Goal: Information Seeking & Learning: Learn about a topic

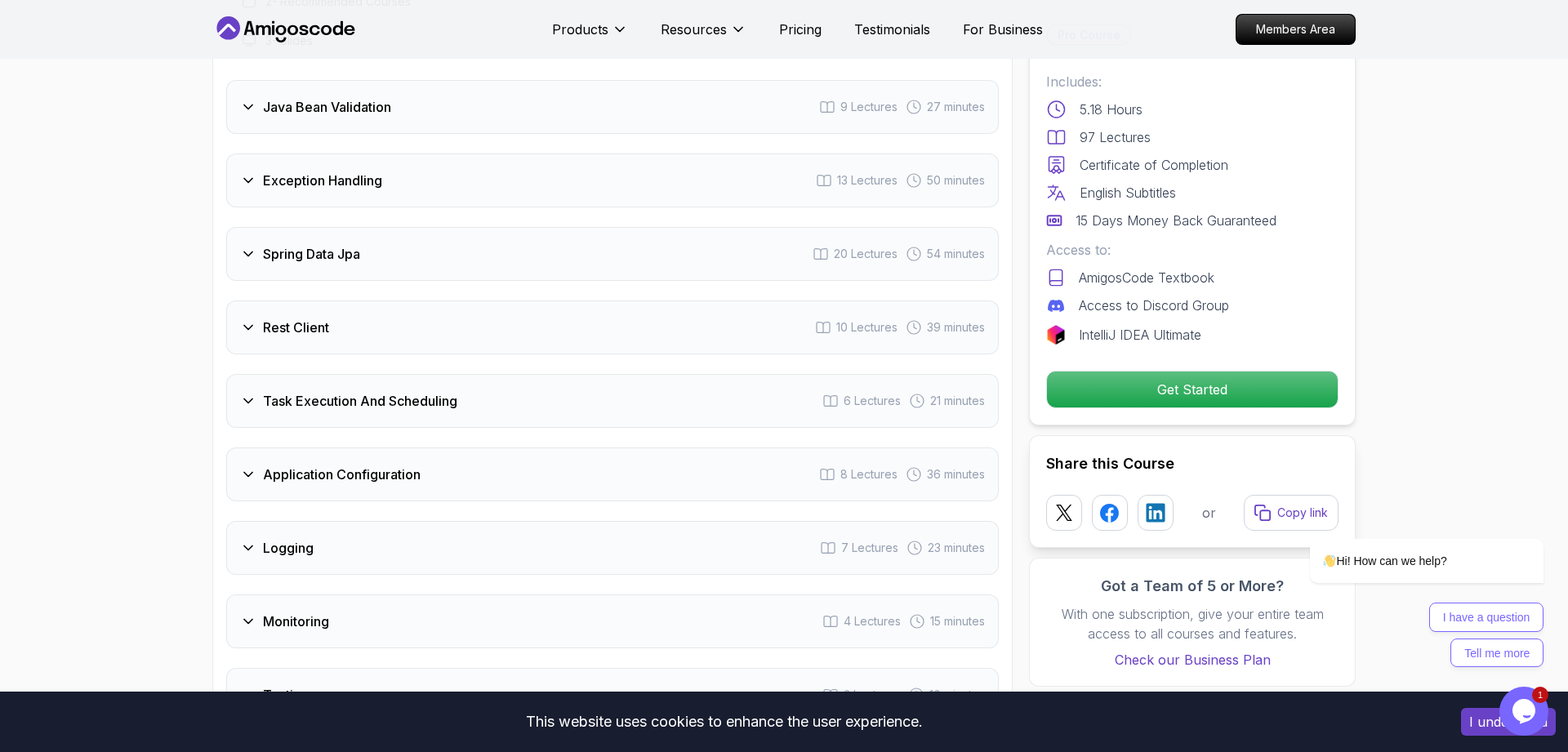
click at [474, 227] on div "Spring Data Jpa 20 Lectures 54 minutes" at bounding box center [612, 254] width 773 height 54
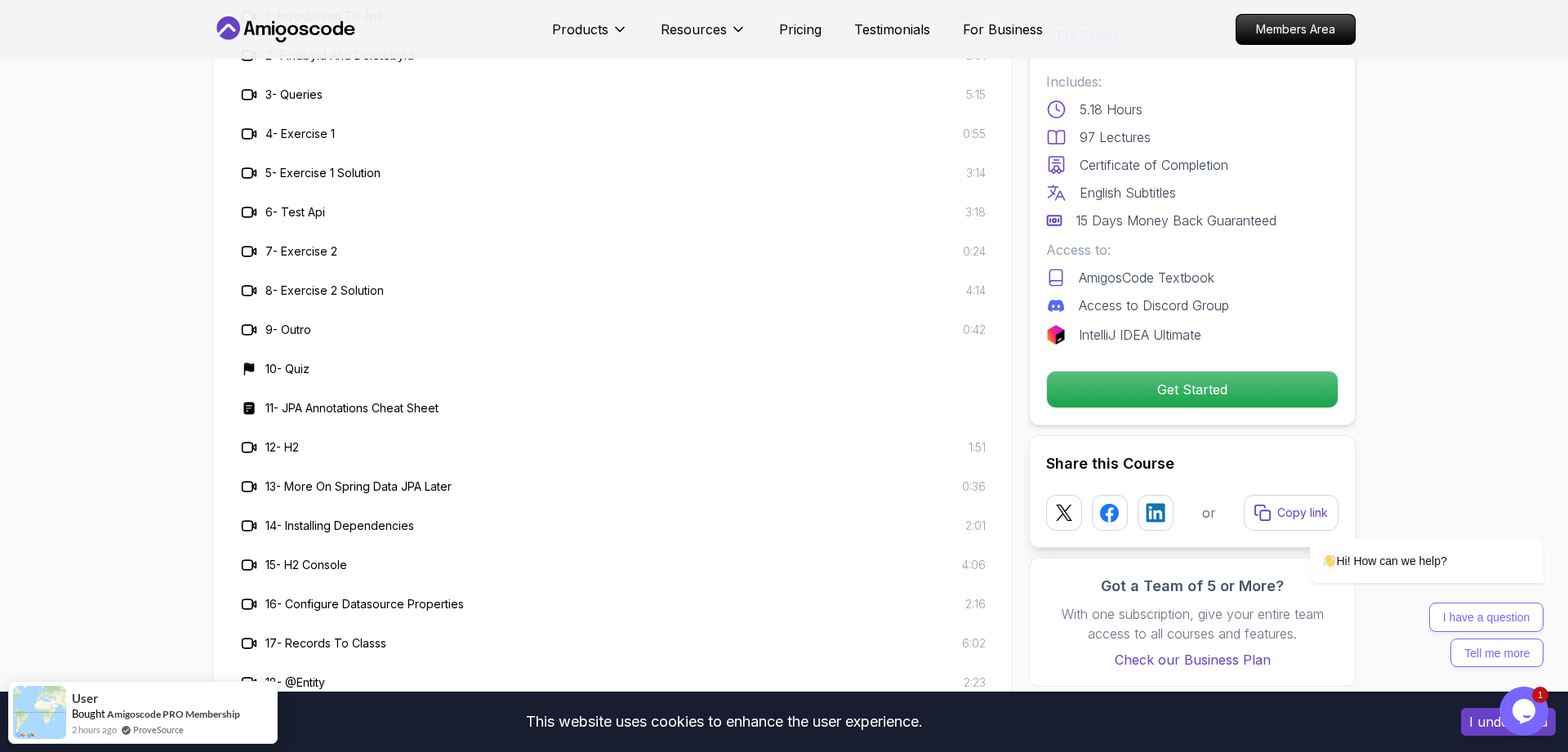
scroll to position [2750, 0]
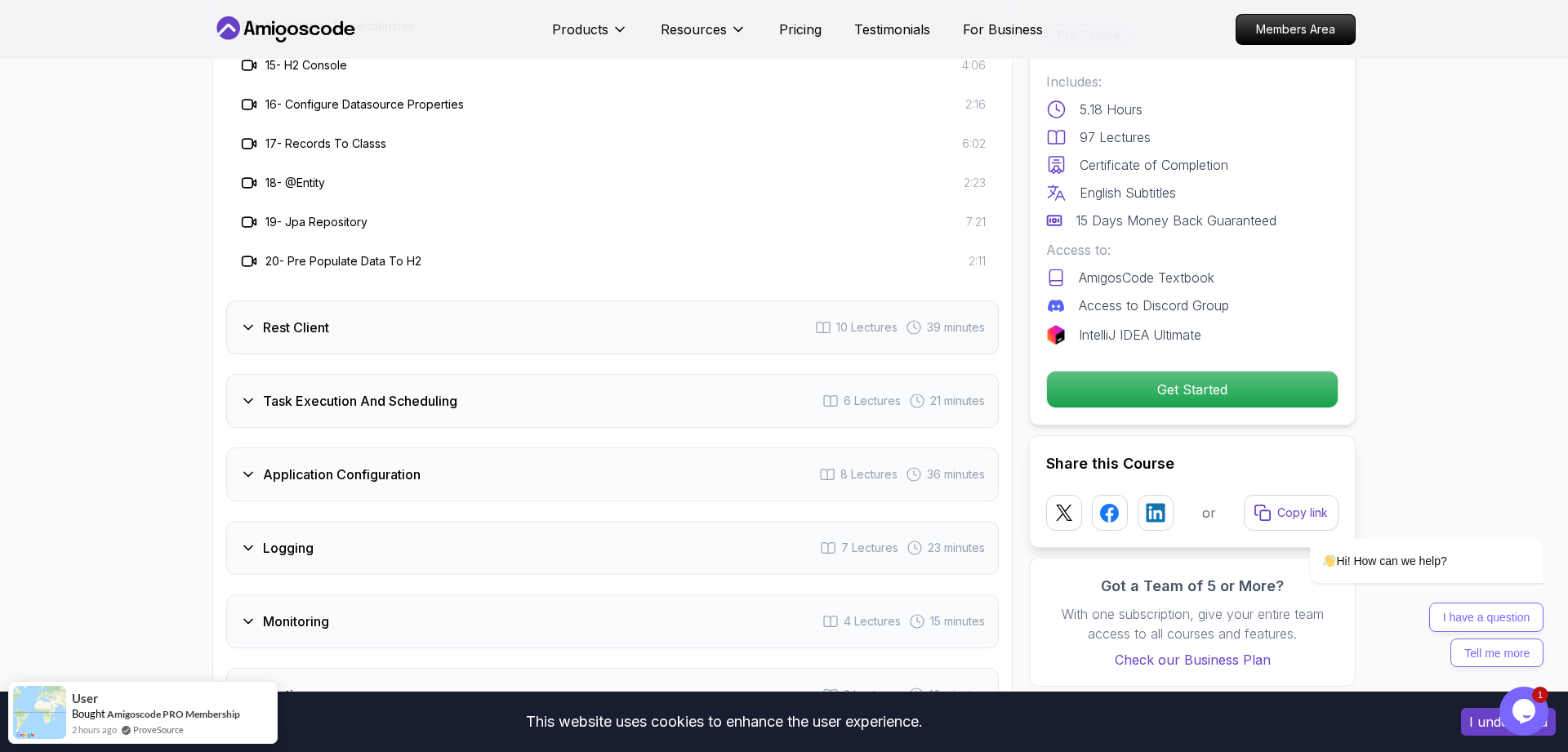
scroll to position [3167, 0]
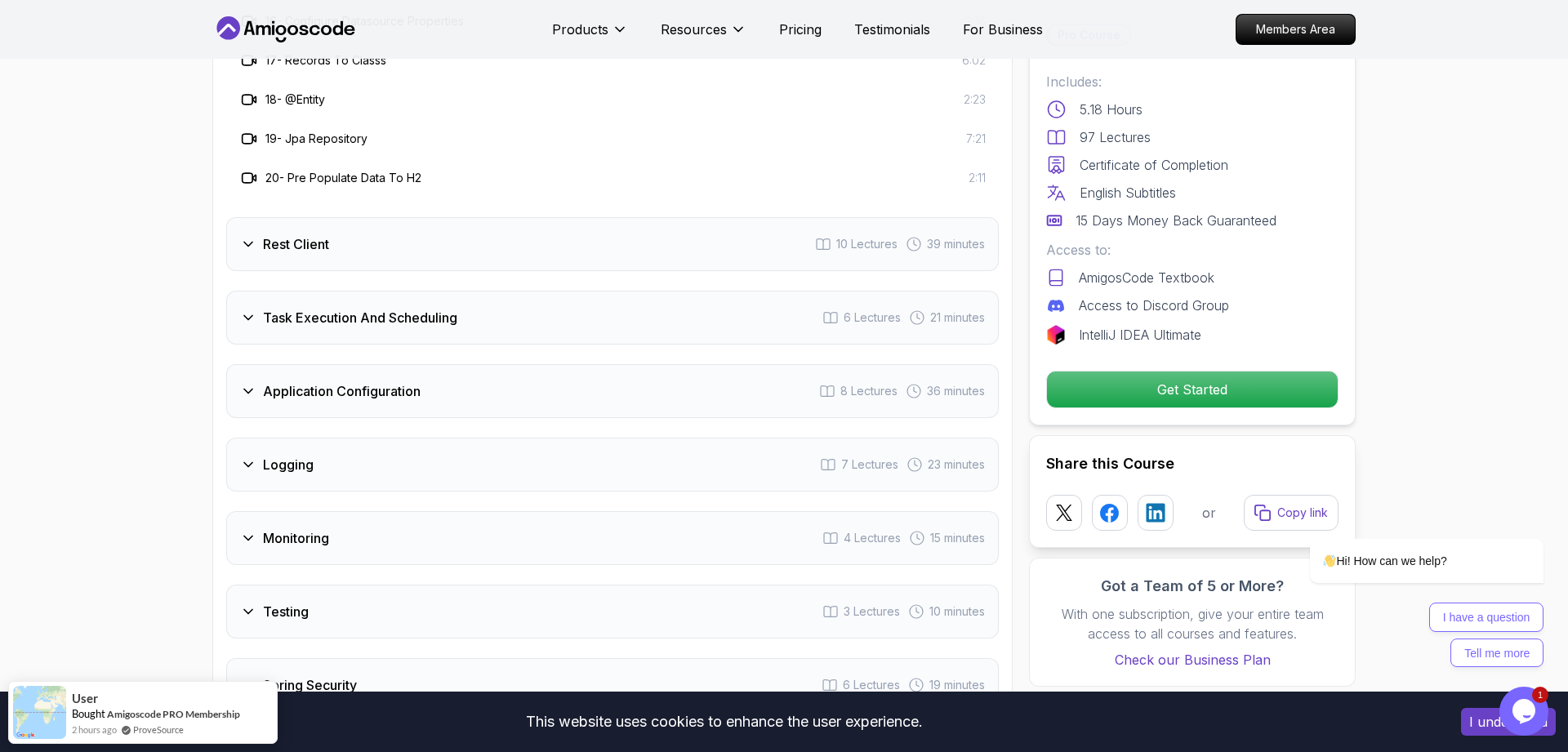
click at [574, 217] on div "Rest Client 10 Lectures 39 minutes" at bounding box center [612, 244] width 773 height 54
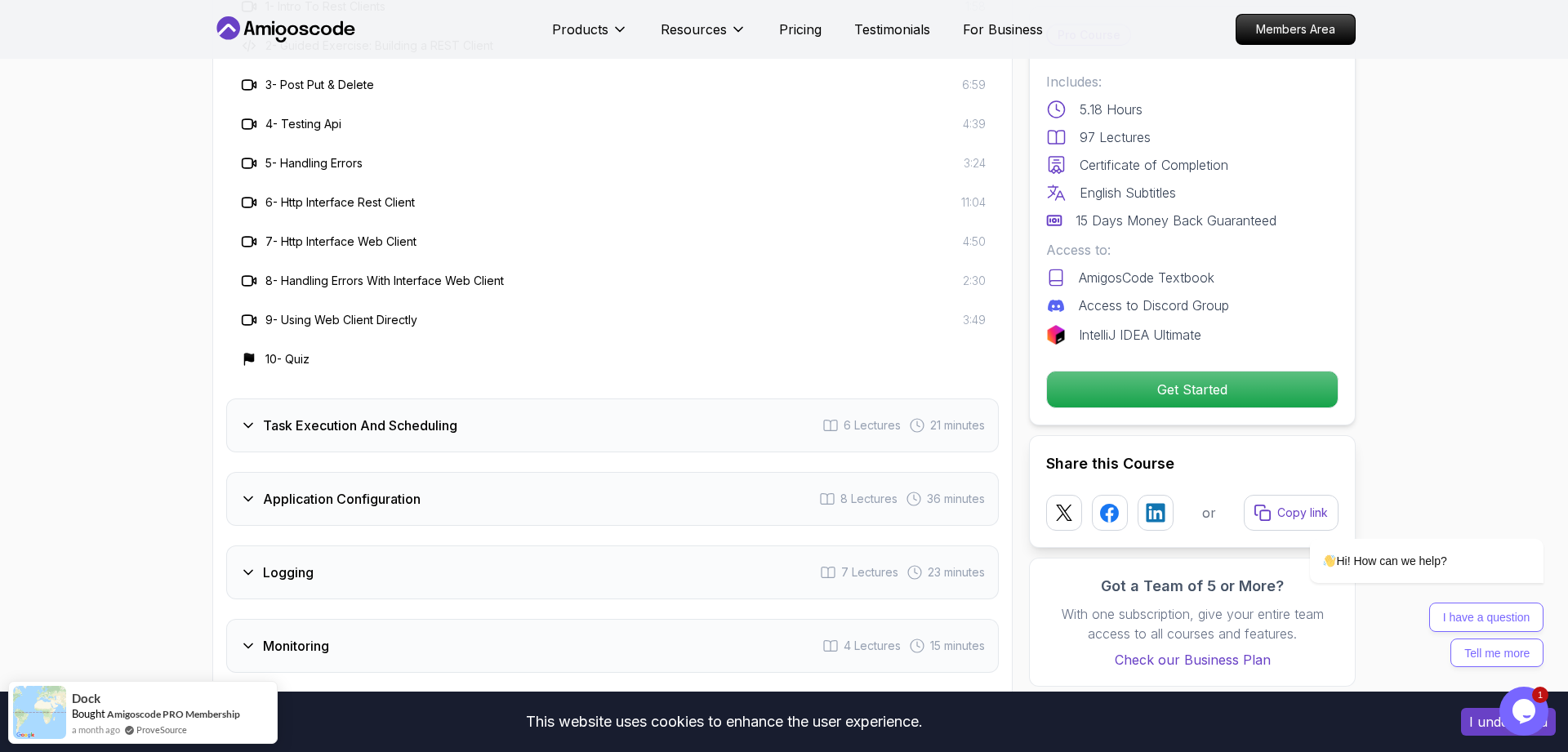
scroll to position [2750, 0]
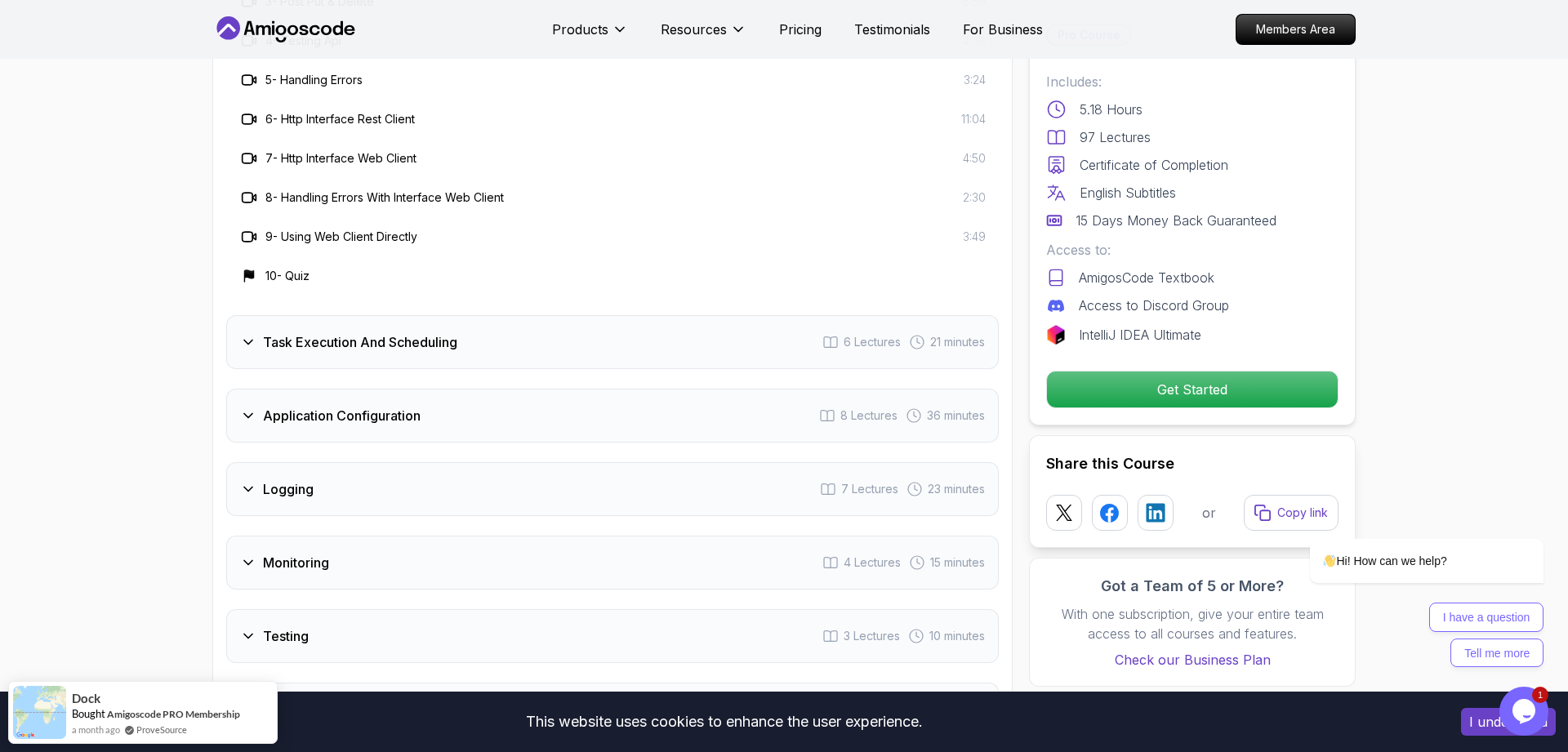
click at [414, 332] on h3 "Task Execution And Scheduling" at bounding box center [360, 342] width 194 height 20
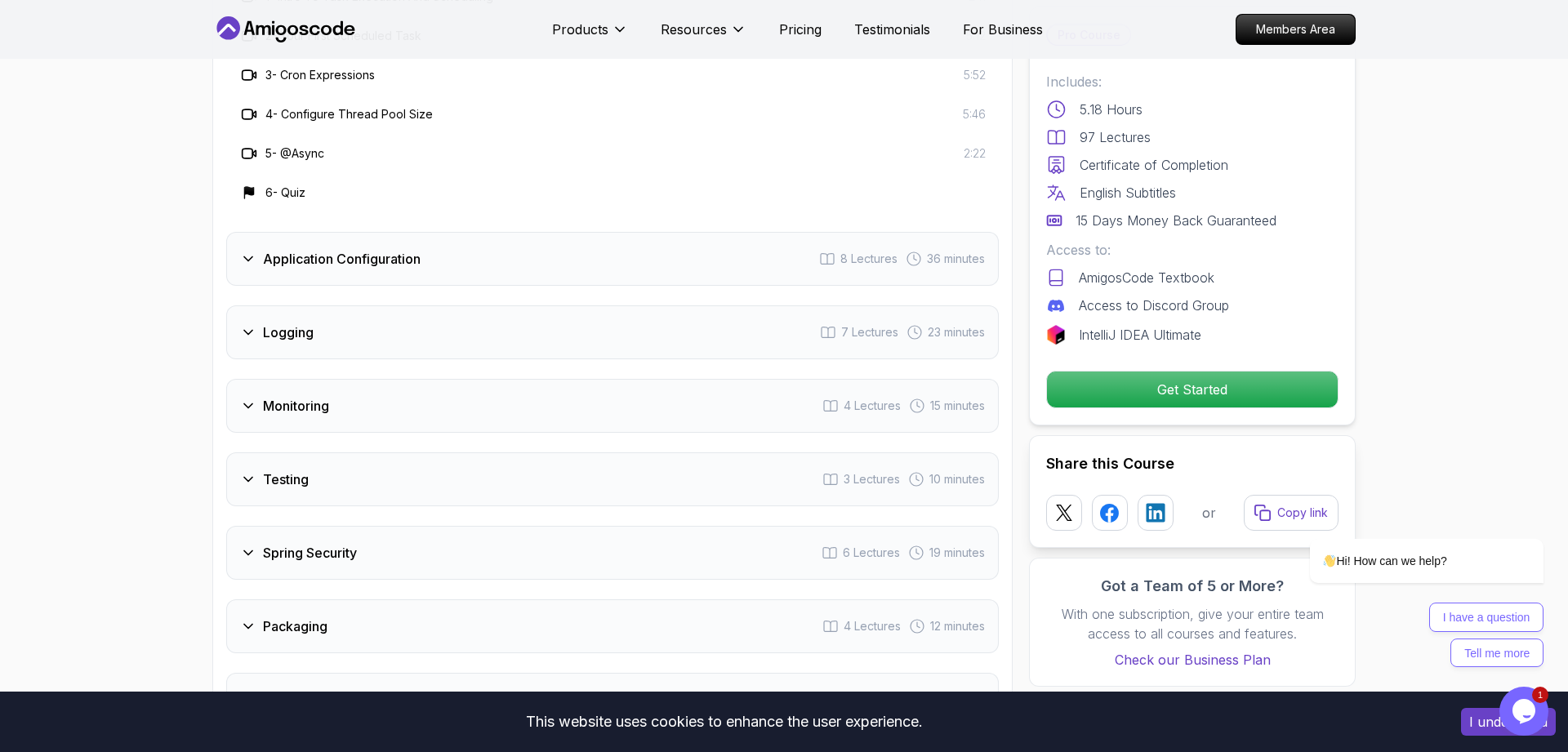
scroll to position [2499, 0]
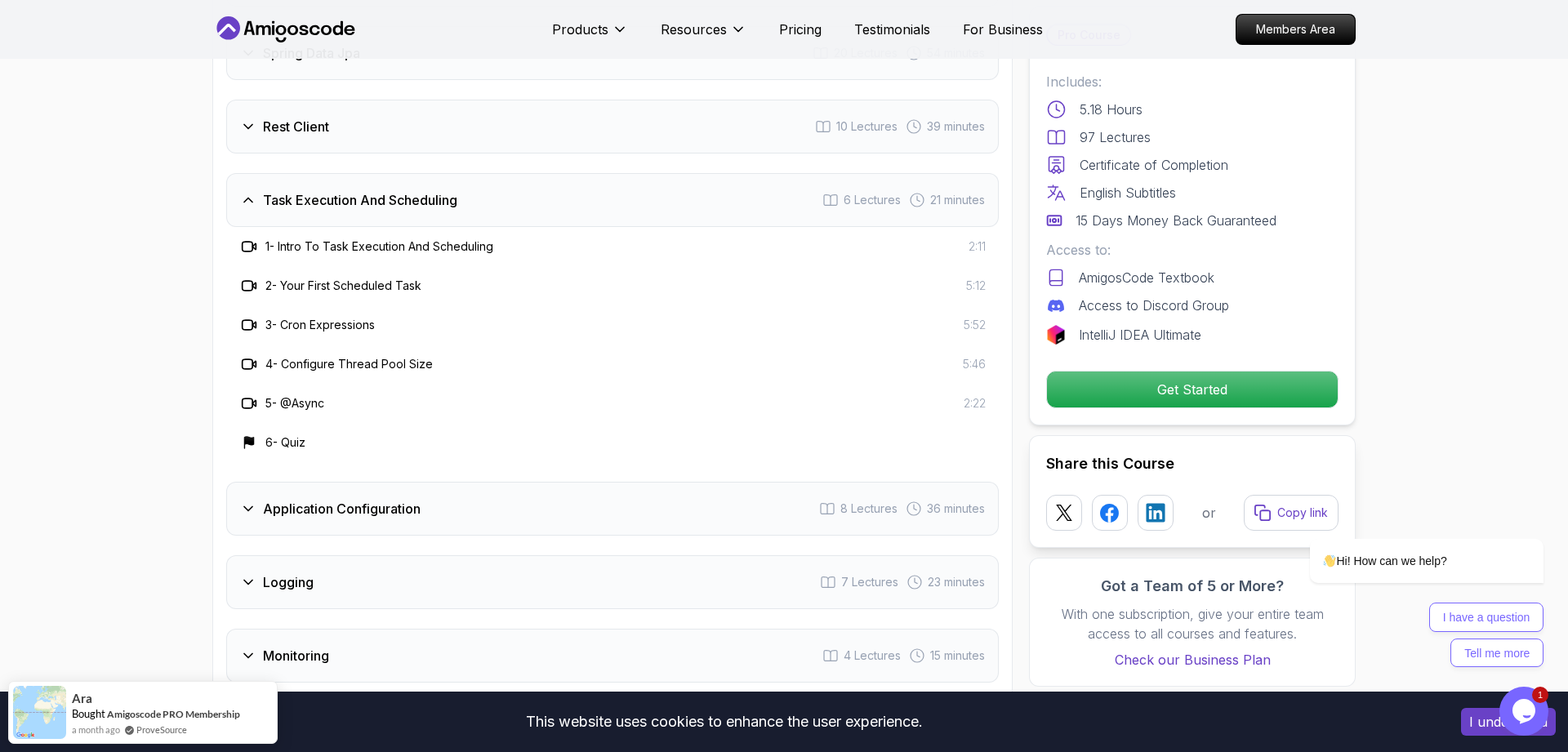
click at [445, 482] on div "Application Configuration 8 Lectures 36 minutes" at bounding box center [612, 509] width 773 height 54
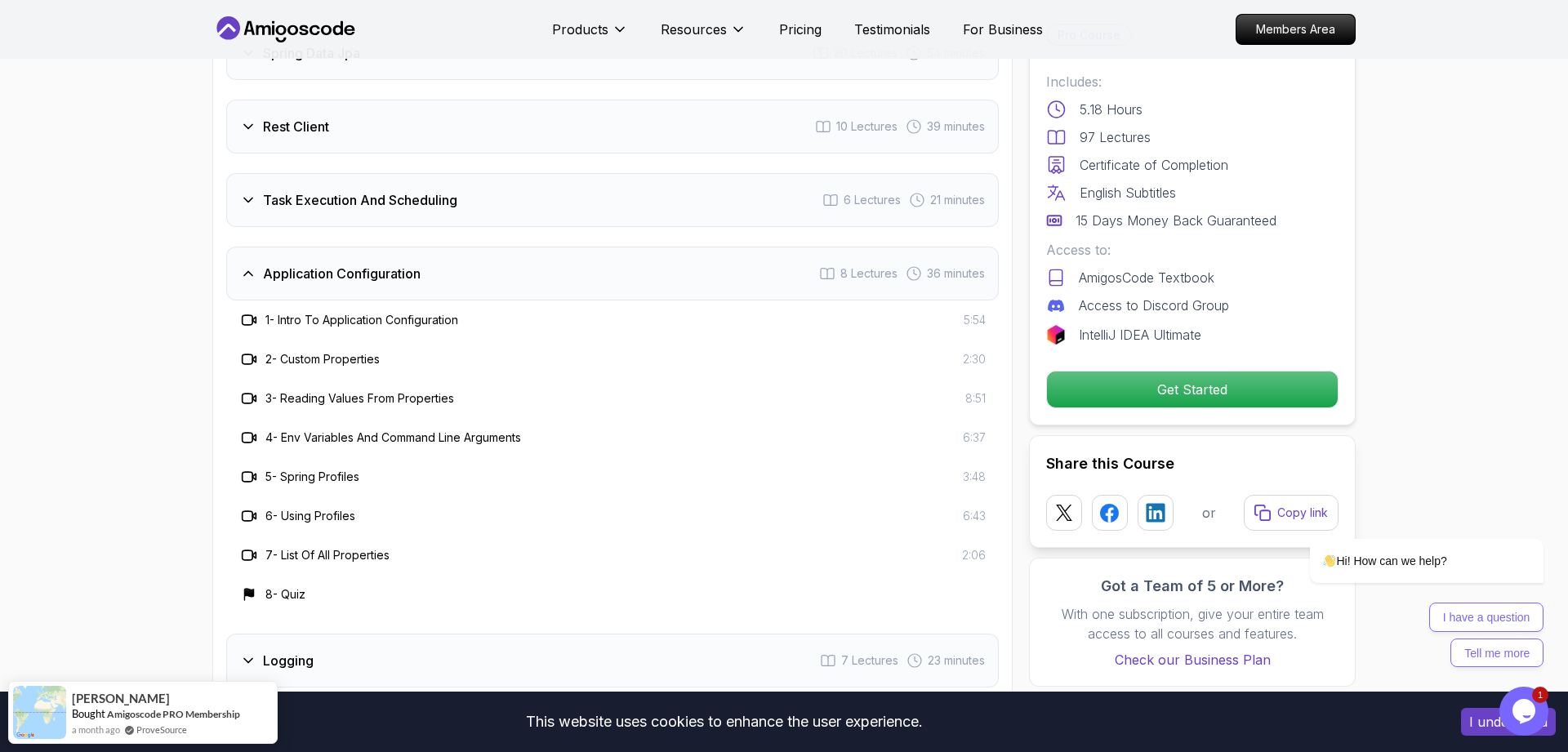
scroll to position [2666, 0]
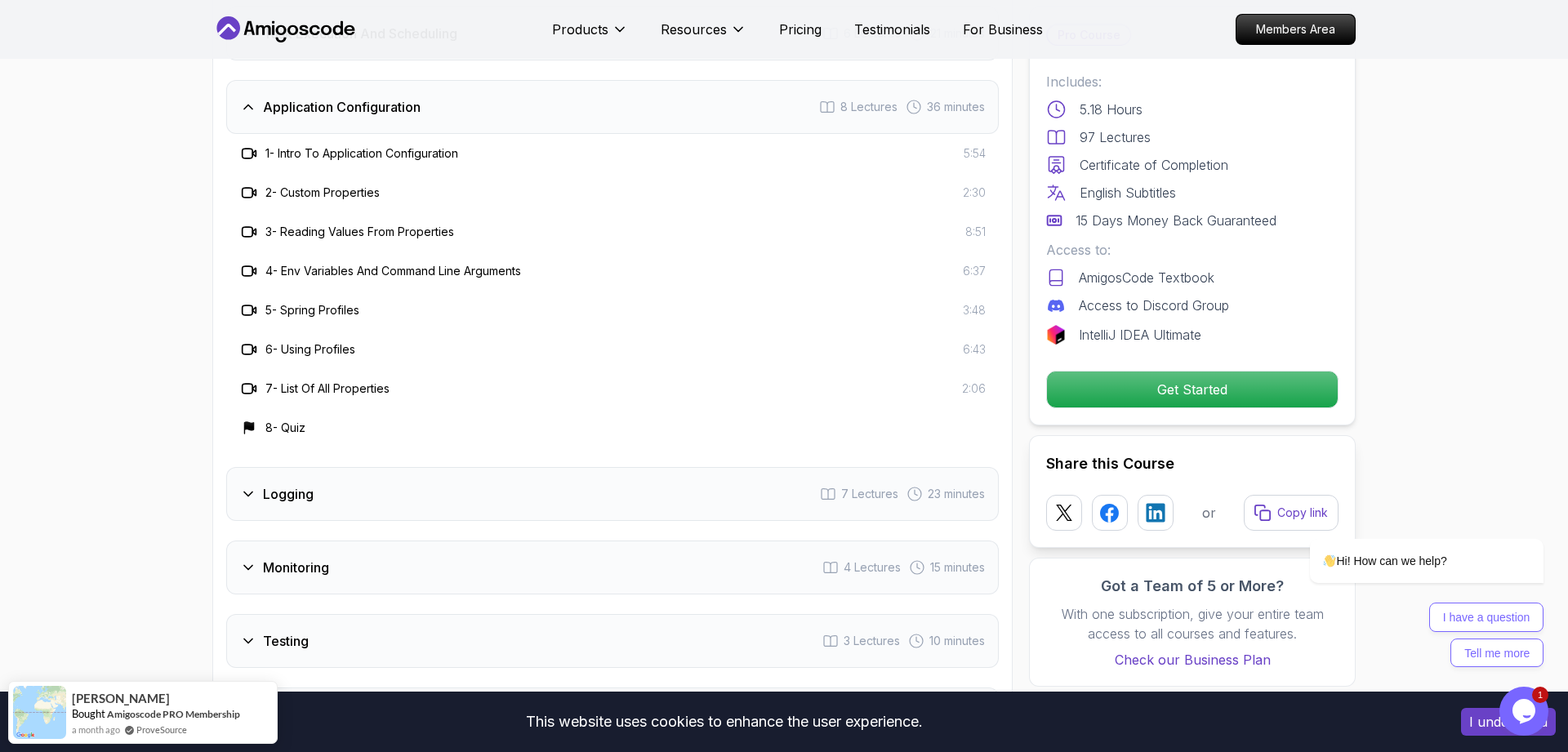
click at [394, 467] on div "Logging 7 Lectures 23 minutes" at bounding box center [612, 494] width 773 height 54
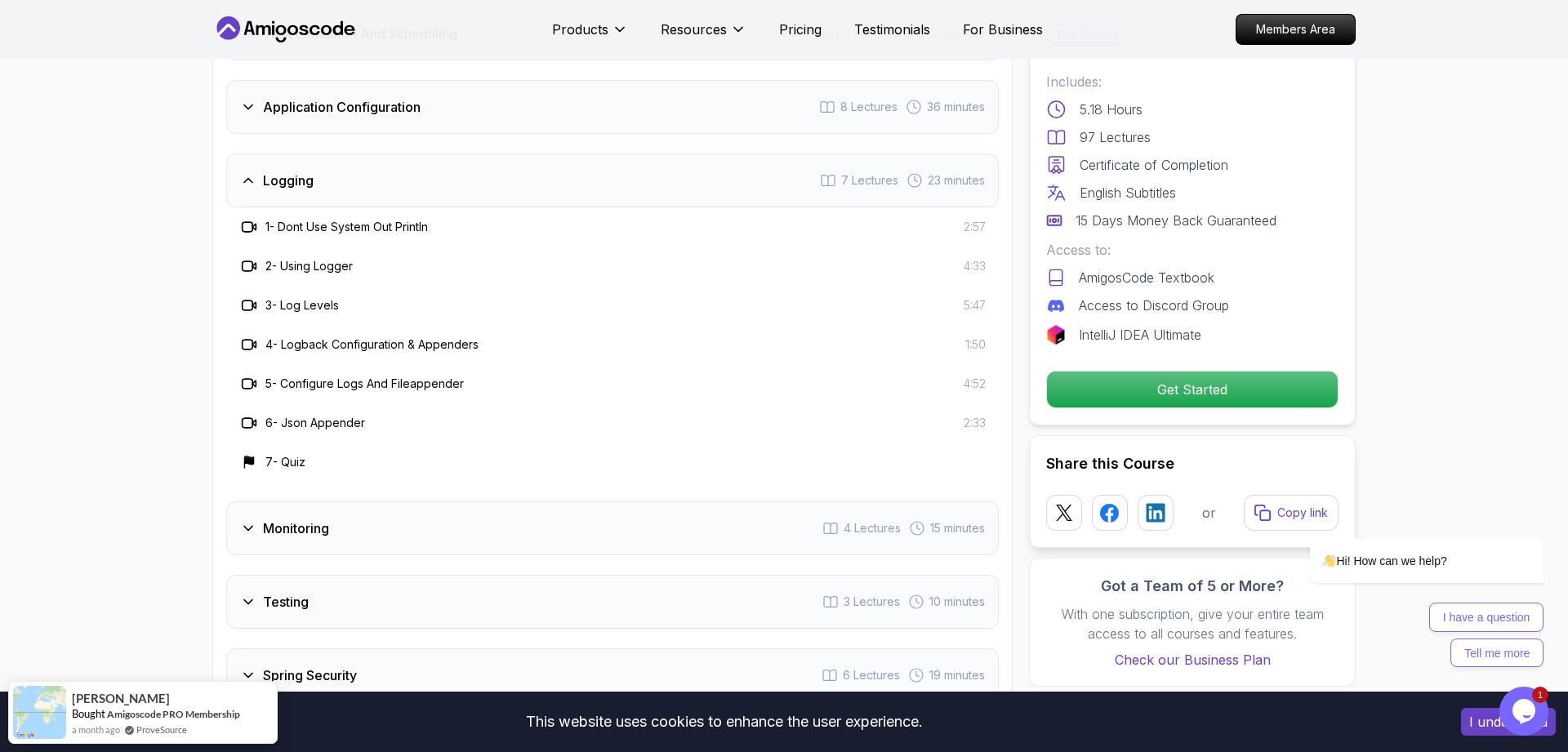
scroll to position [2832, 0]
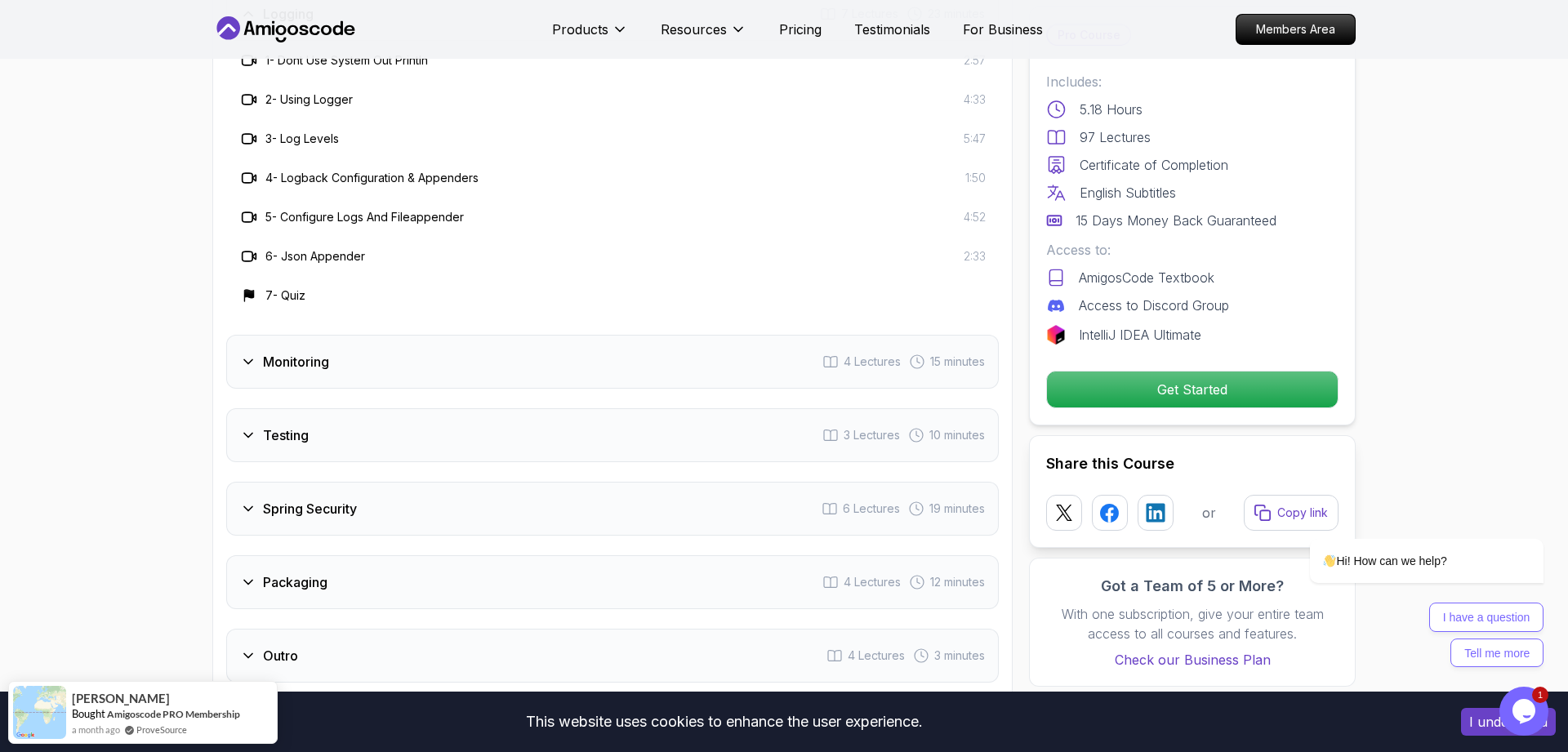
click at [540, 482] on div "Spring Security 6 Lectures 19 minutes" at bounding box center [612, 509] width 773 height 54
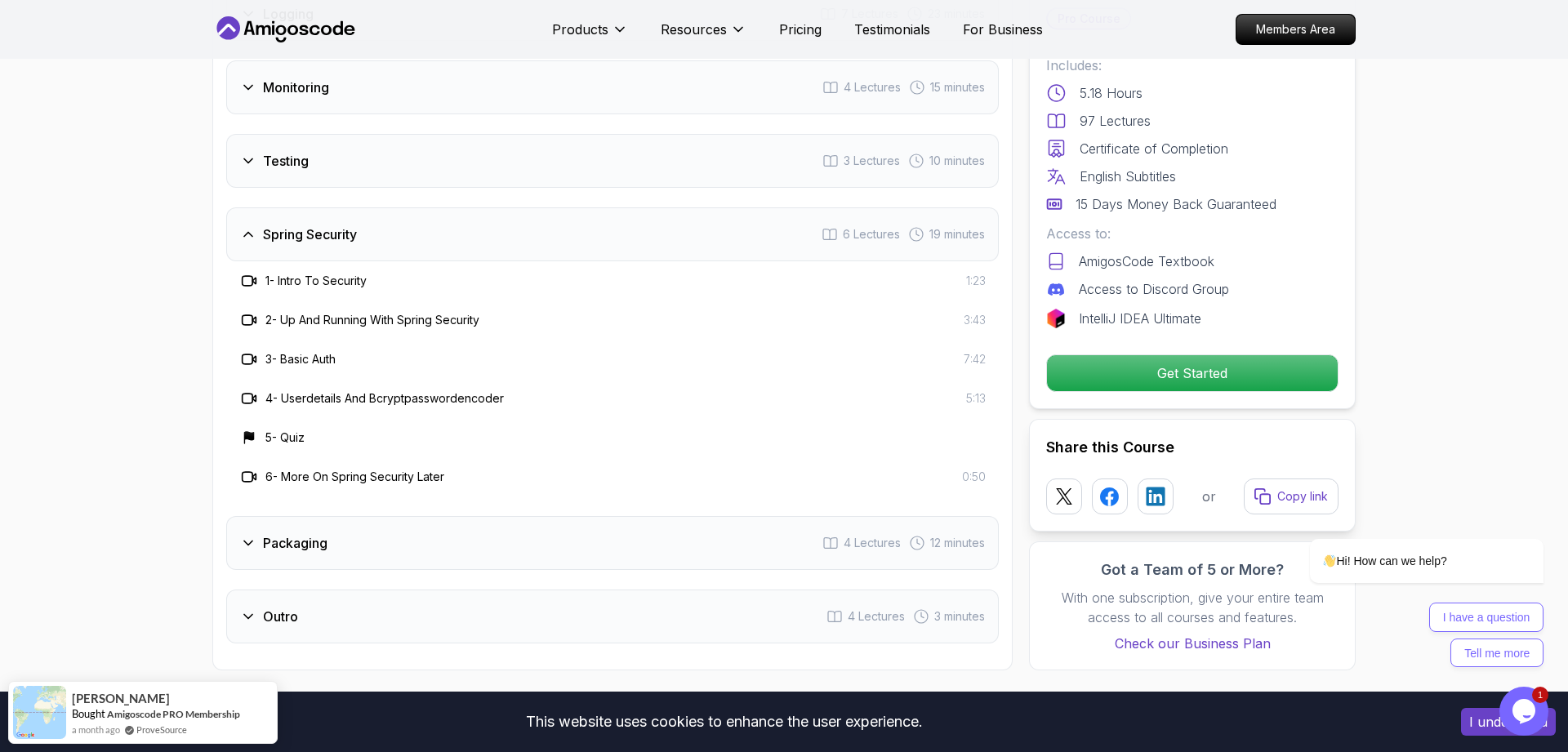
click at [515, 517] on div "Packaging 4 Lectures 12 minutes" at bounding box center [612, 544] width 773 height 54
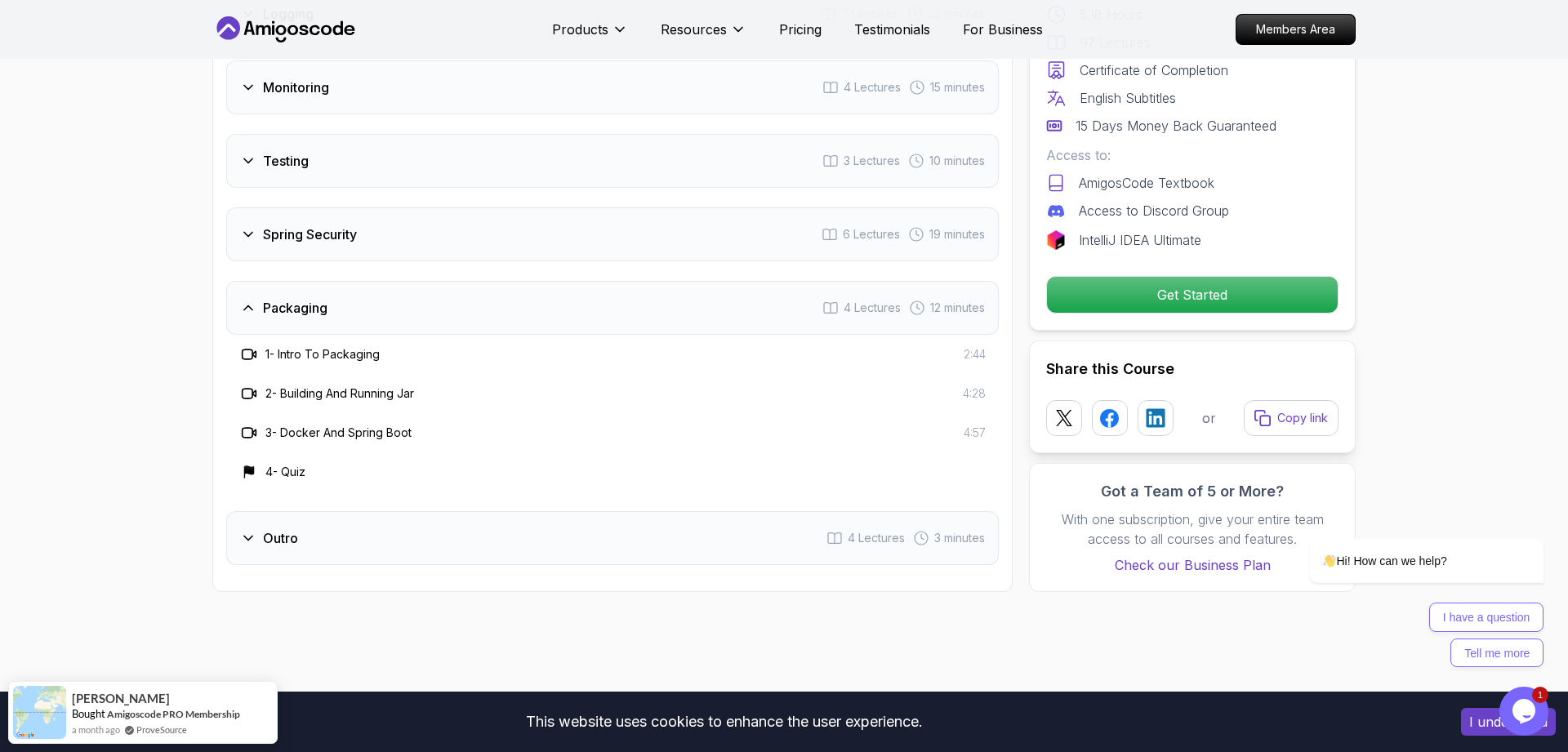
scroll to position [2750, 0]
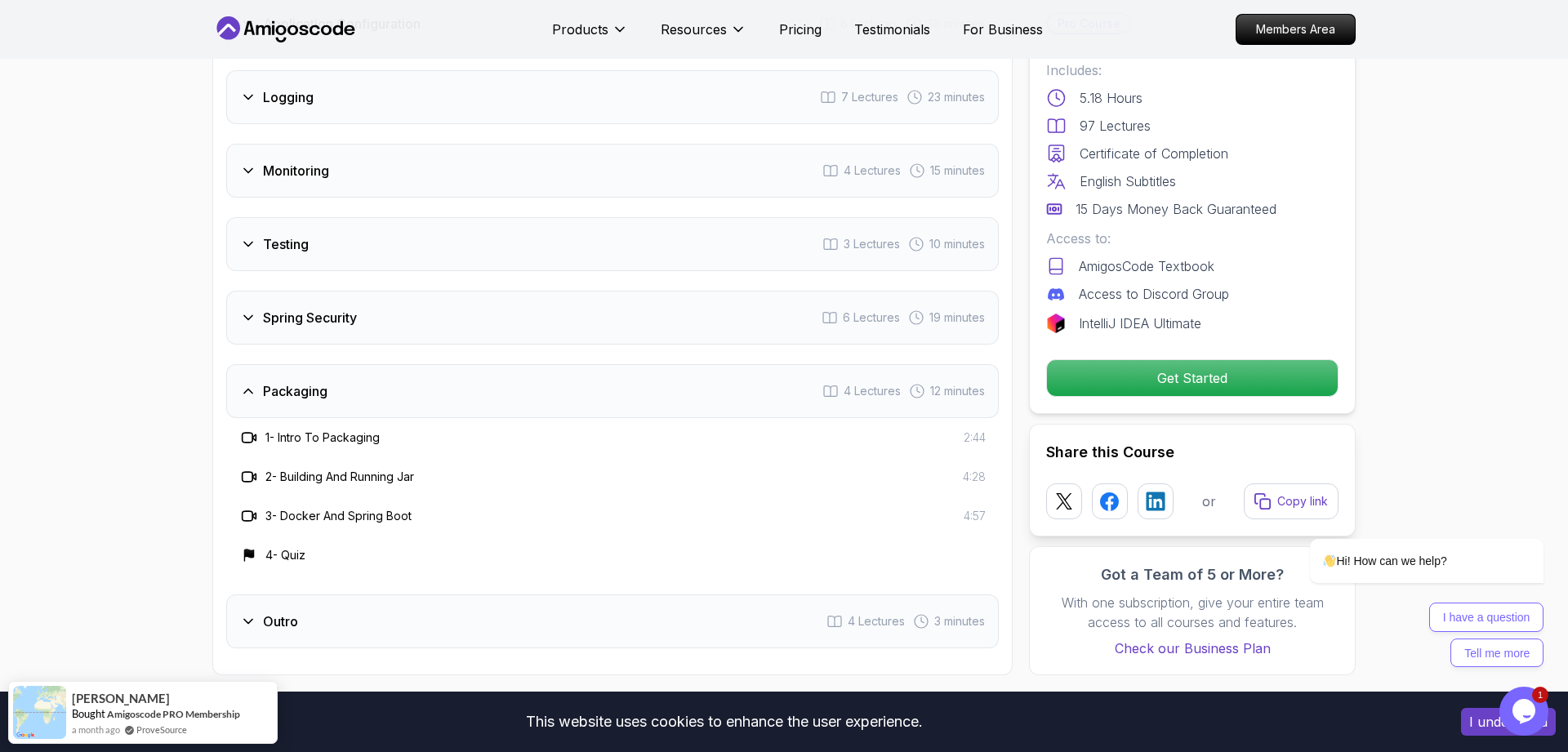
click at [451, 291] on div "Spring Security 6 Lectures 19 minutes" at bounding box center [612, 318] width 773 height 54
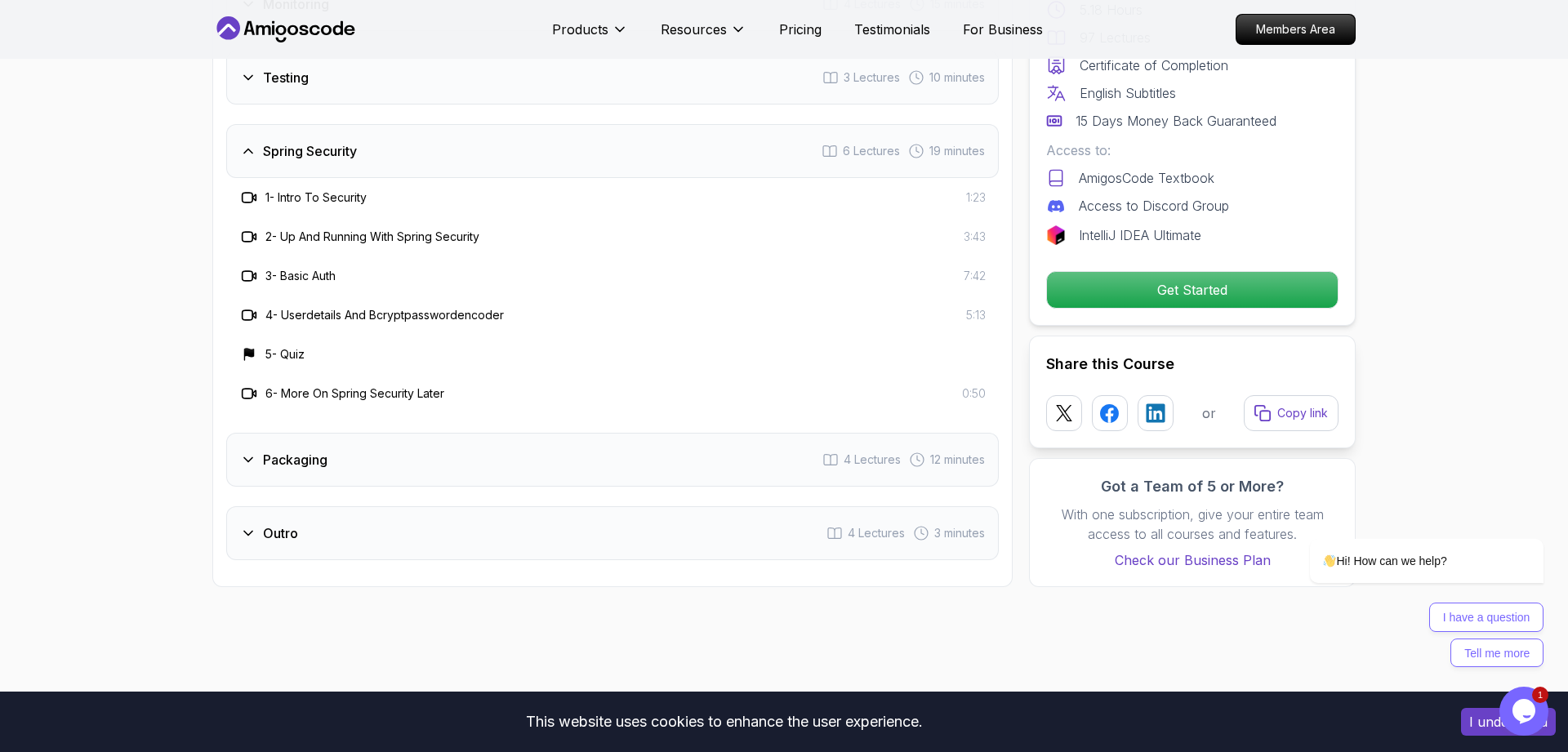
scroll to position [3000, 0]
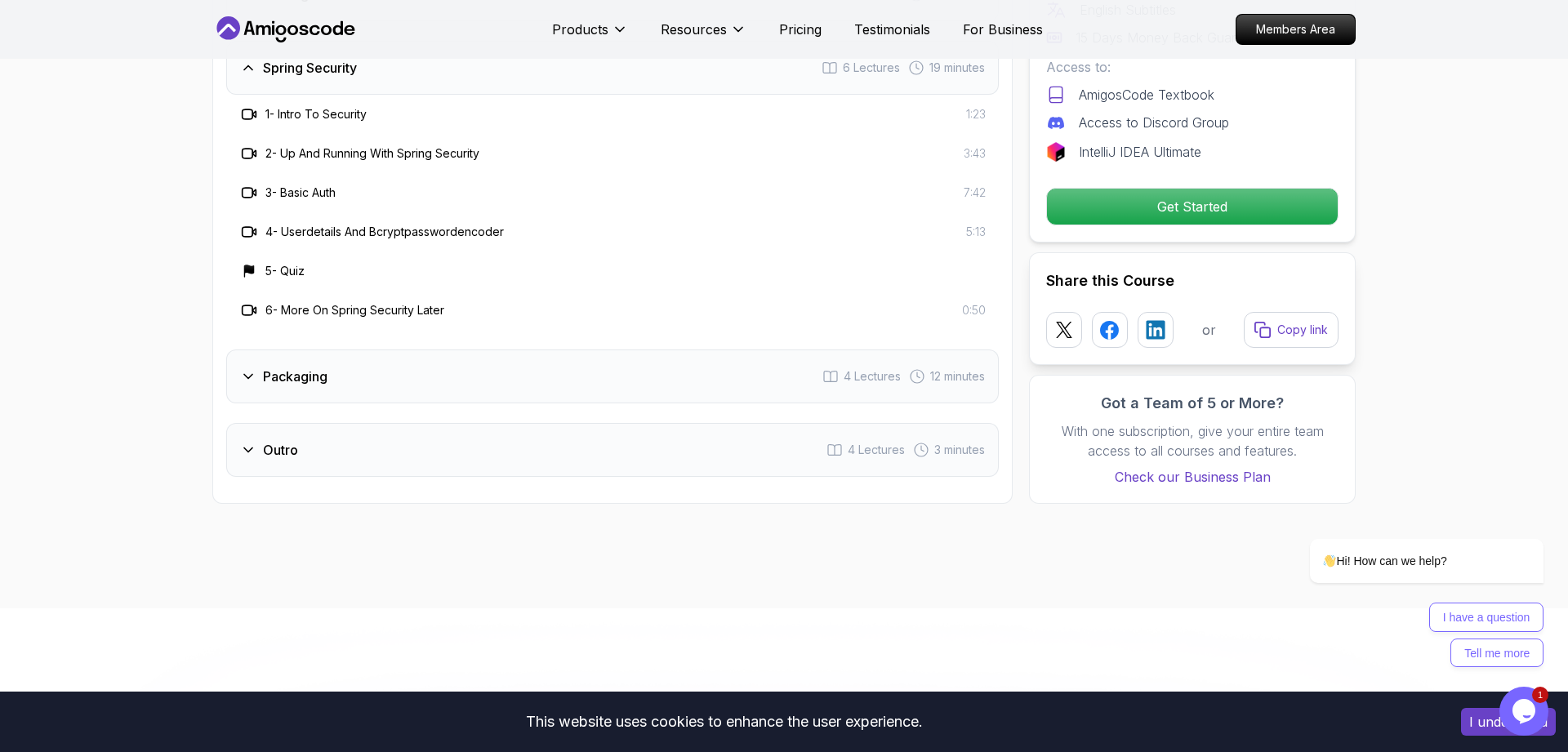
click at [387, 350] on div "Packaging 4 Lectures 12 minutes" at bounding box center [612, 377] width 773 height 54
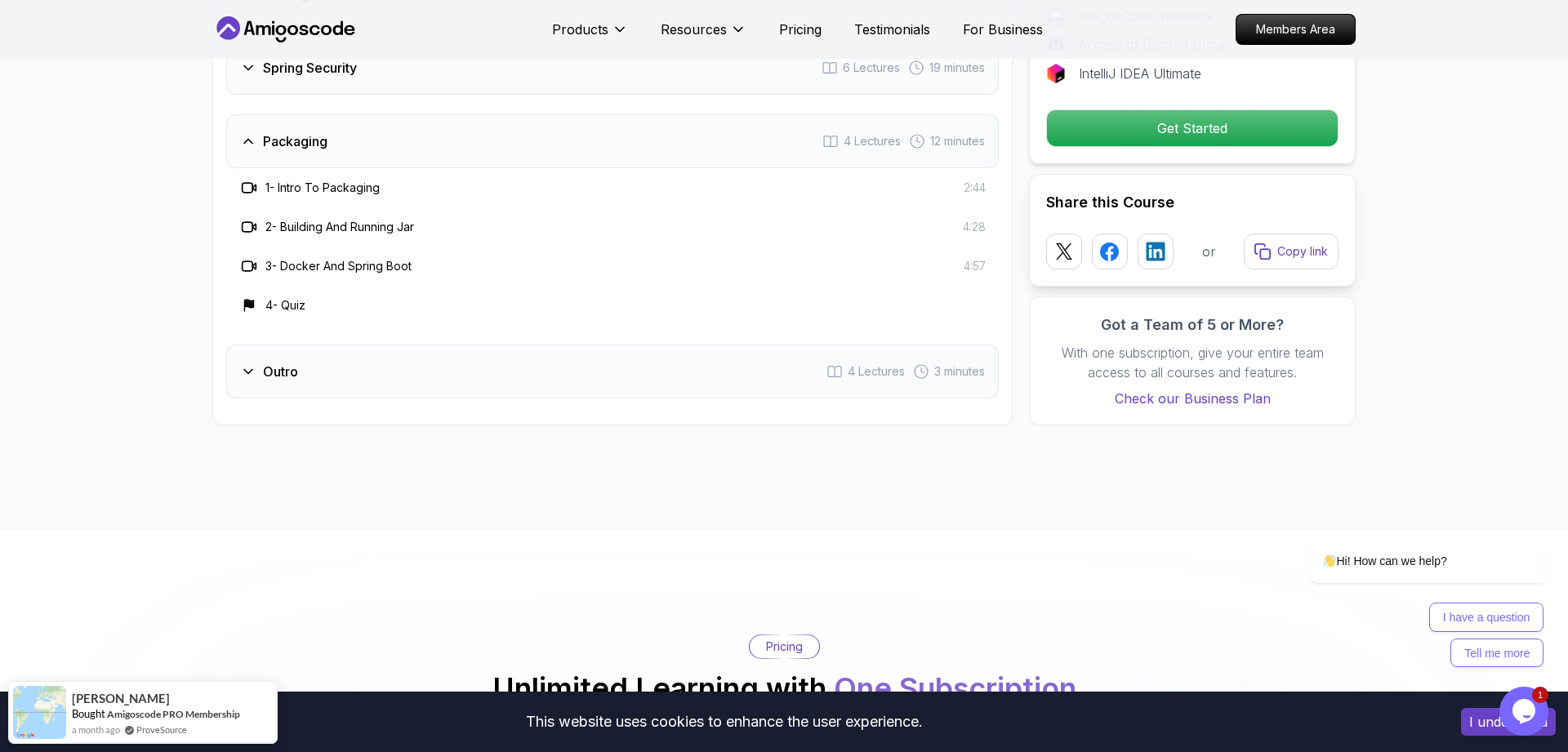
click at [405, 345] on div "Outro 4 Lectures 3 minutes" at bounding box center [612, 372] width 773 height 54
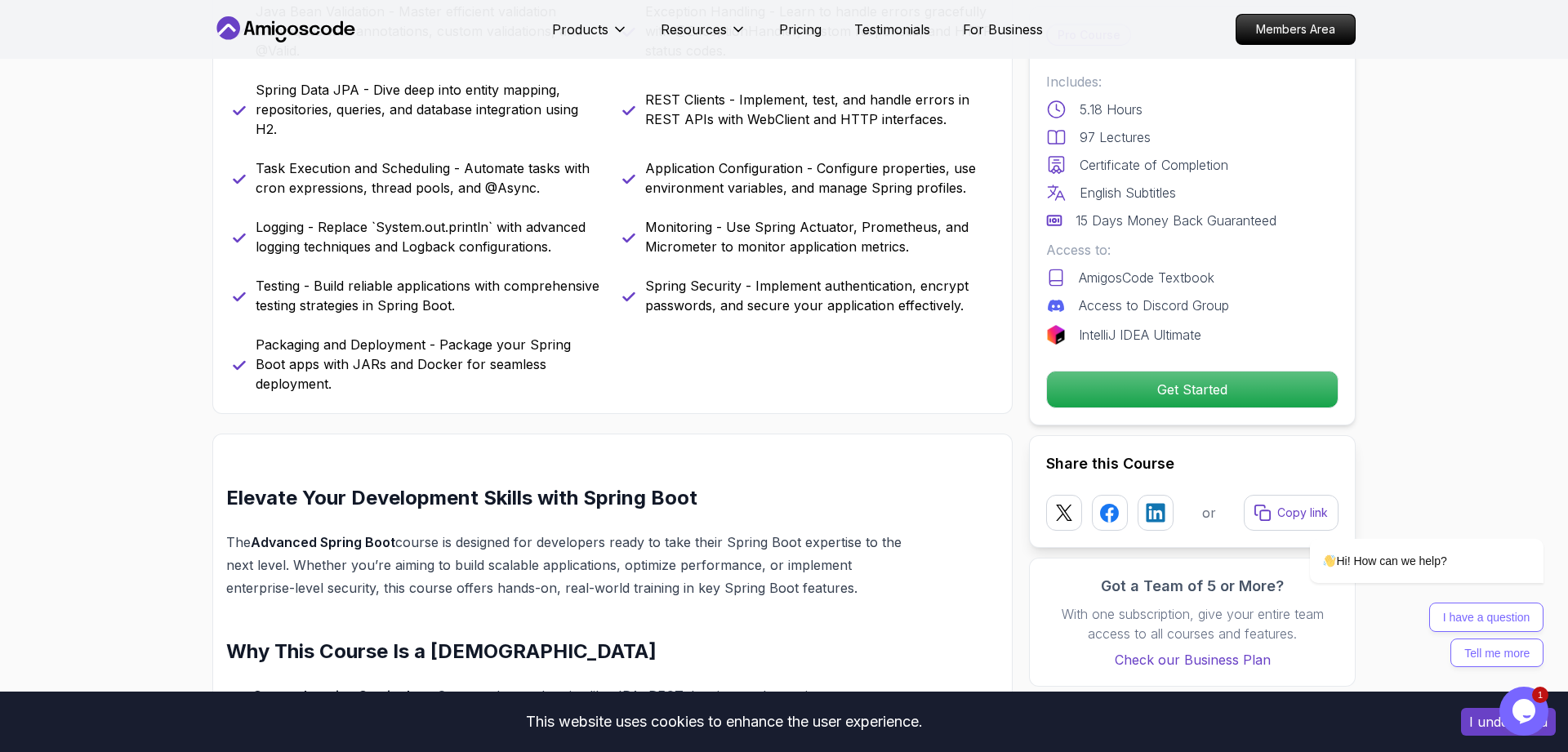
scroll to position [1167, 0]
